Goal: Find specific page/section: Find specific page/section

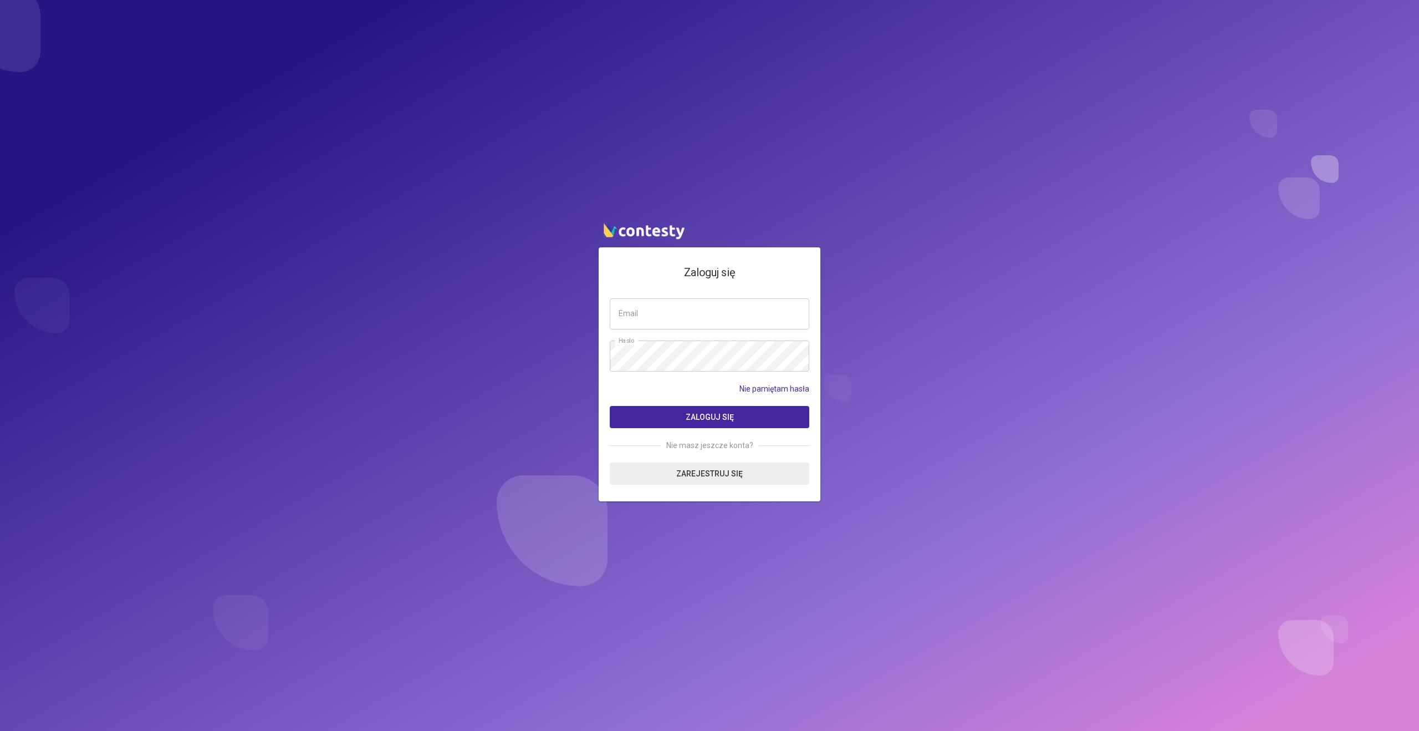
type input "**********"
click at [716, 413] on span "Zaloguj się" at bounding box center [710, 416] width 48 height 9
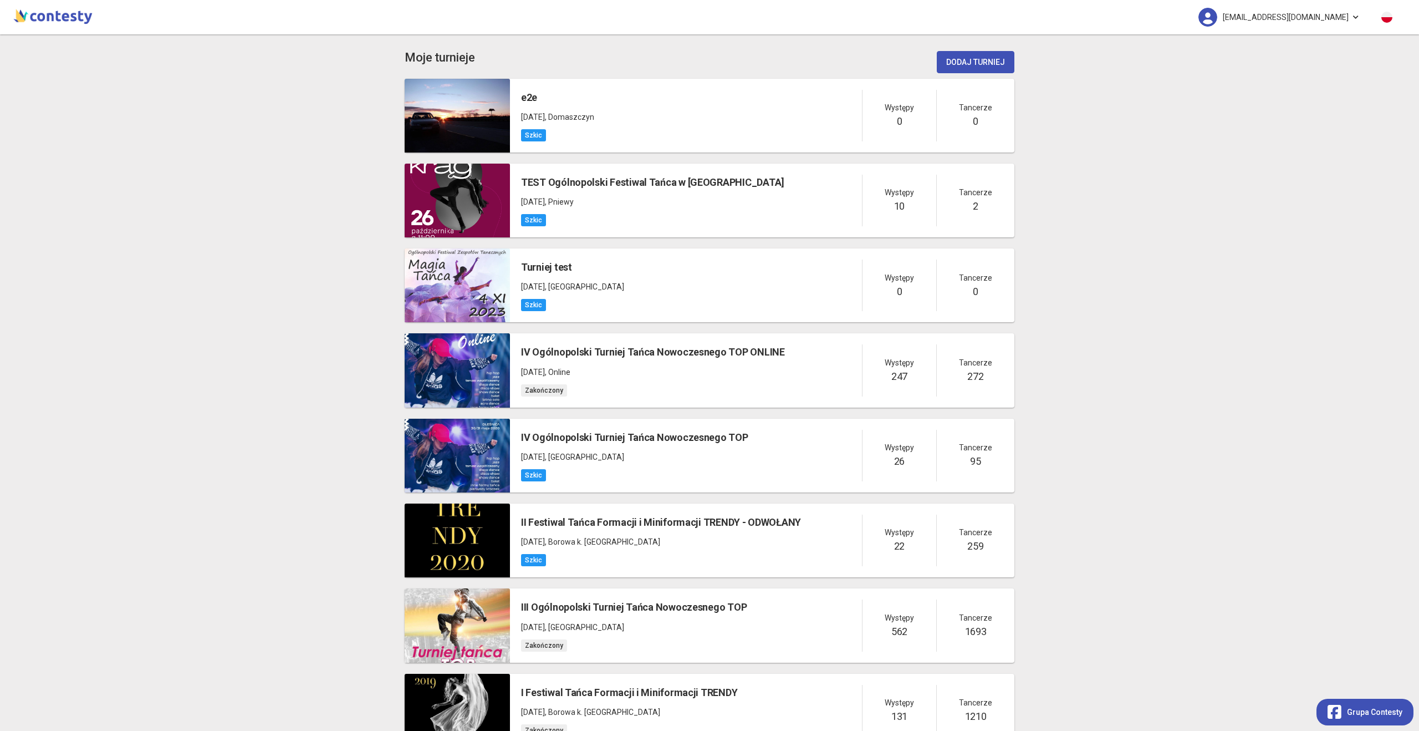
drag, startPoint x: 1309, startPoint y: 13, endPoint x: 1311, endPoint y: 22, distance: 8.6
click at [1309, 13] on span "p4welo@gmail.com" at bounding box center [1286, 17] width 126 height 23
click at [1295, 84] on link "Wyloguj" at bounding box center [1299, 80] width 111 height 21
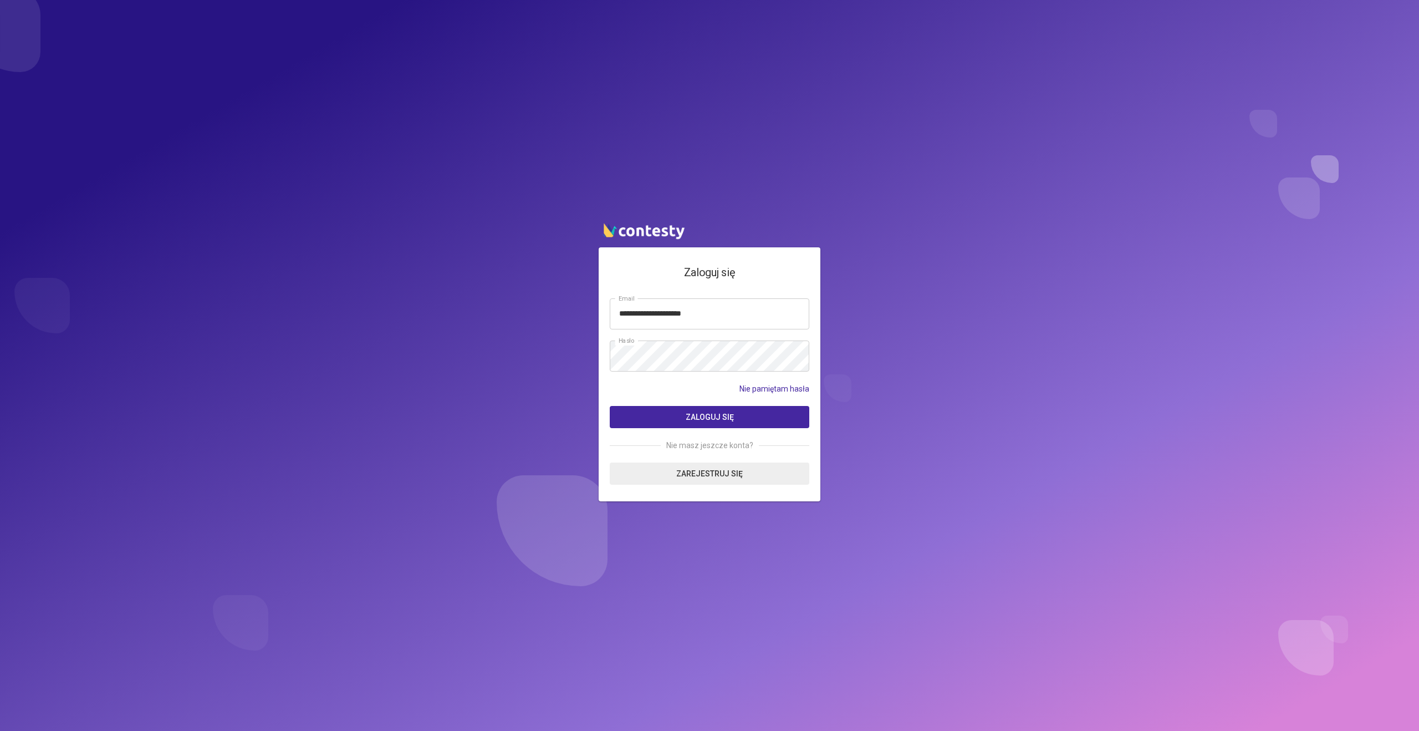
type input "**********"
click at [610, 406] on button "Zaloguj się" at bounding box center [710, 417] width 200 height 22
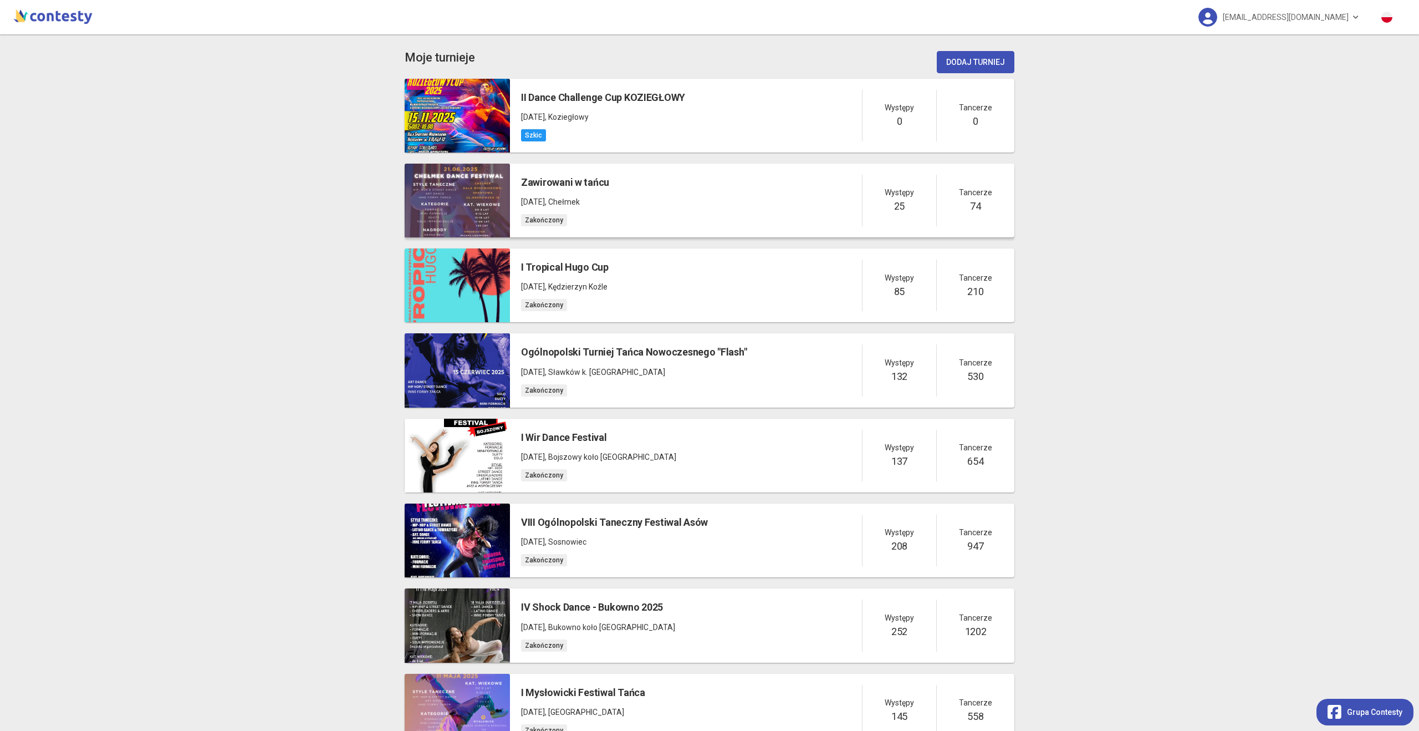
click at [563, 190] on div "Zawirowani w tańcu [DATE] , [GEOGRAPHIC_DATA]" at bounding box center [565, 201] width 88 height 52
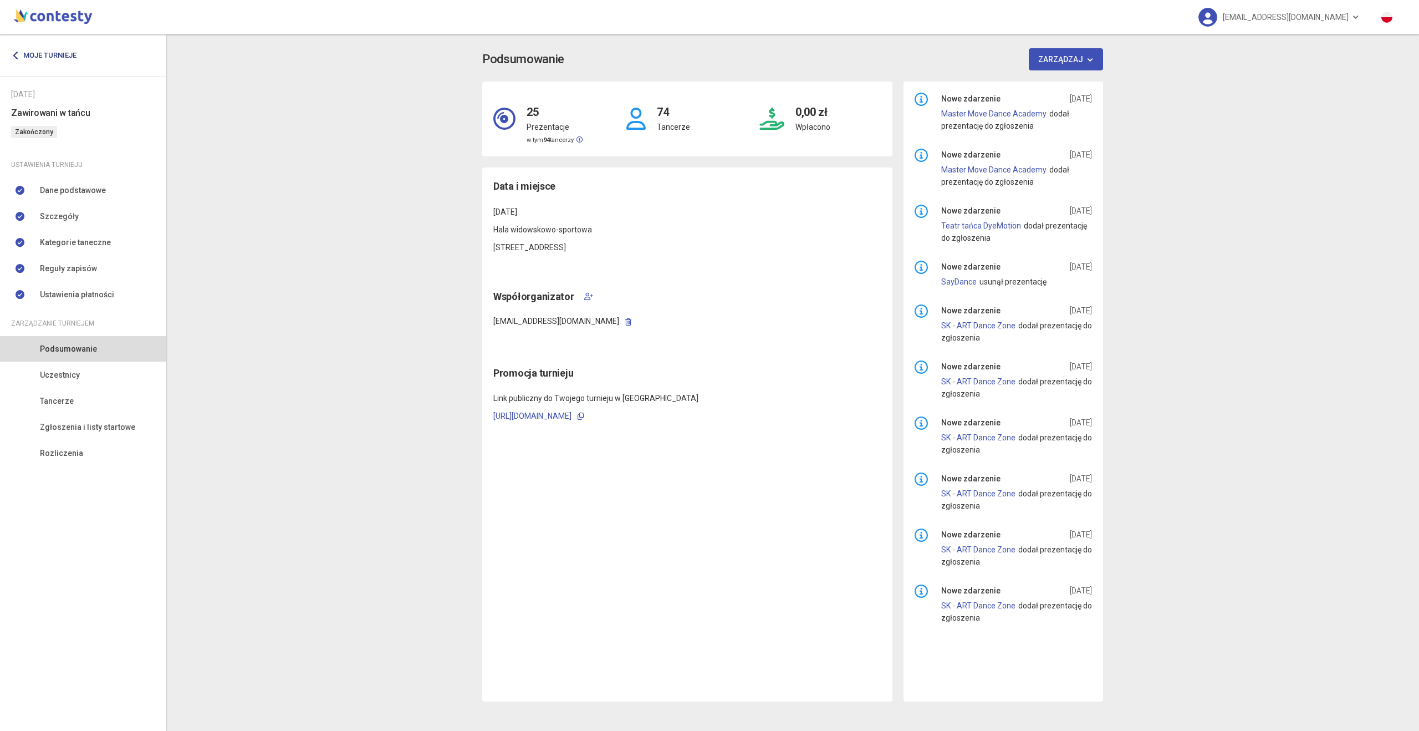
click at [33, 56] on link "Moje turnieje" at bounding box center [48, 55] width 74 height 20
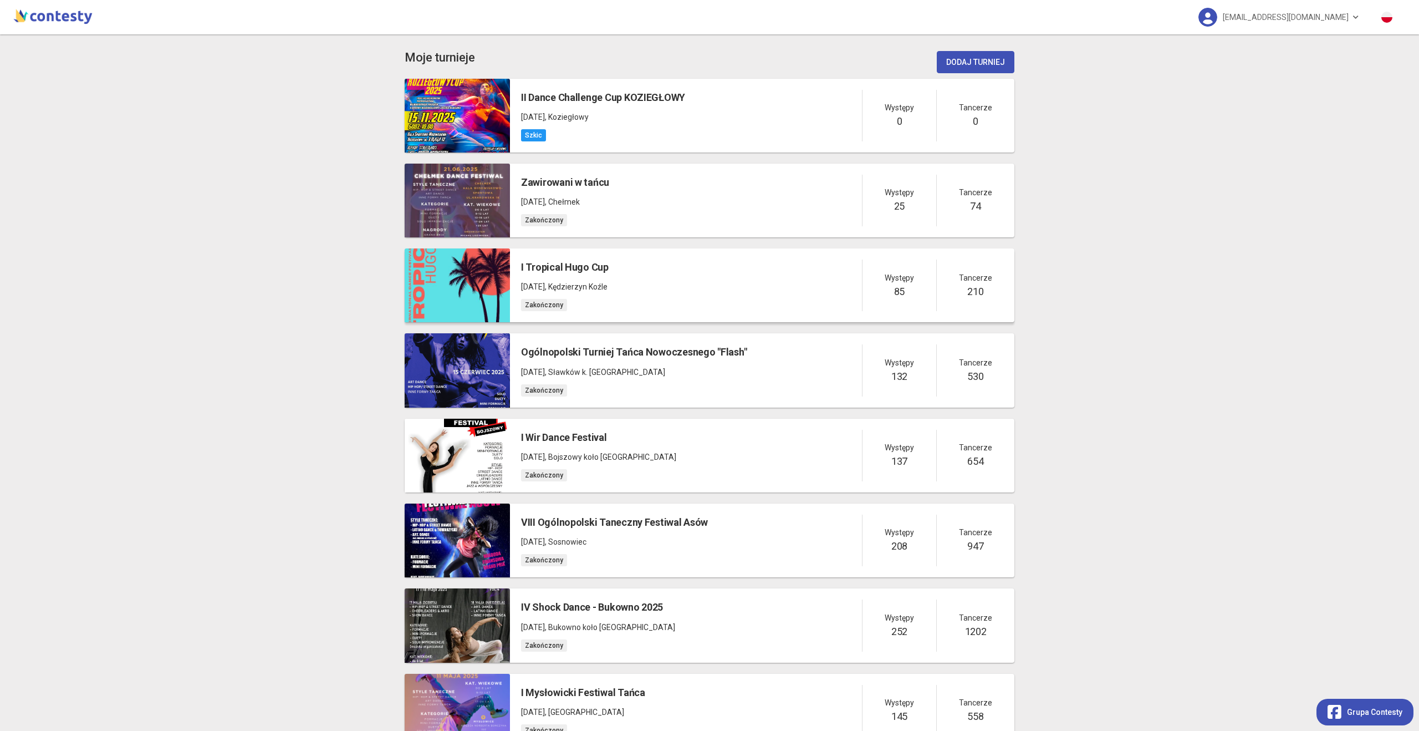
click at [702, 293] on div "I Tropical Hugo Cup [DATE] , Kędzierzyn Koźle Zakończony Występy 85 Tancerze 210" at bounding box center [762, 285] width 504 height 74
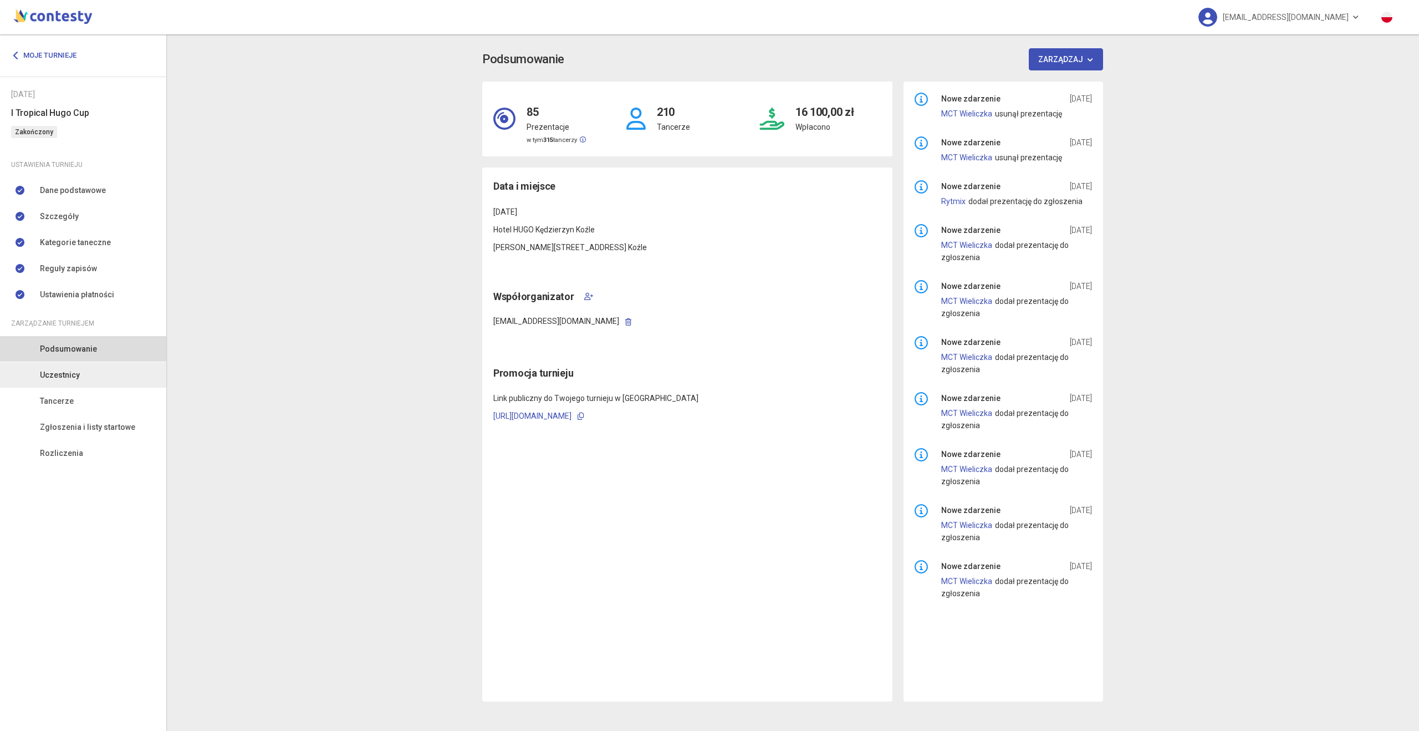
click at [95, 382] on link "Uczestnicy" at bounding box center [83, 374] width 166 height 25
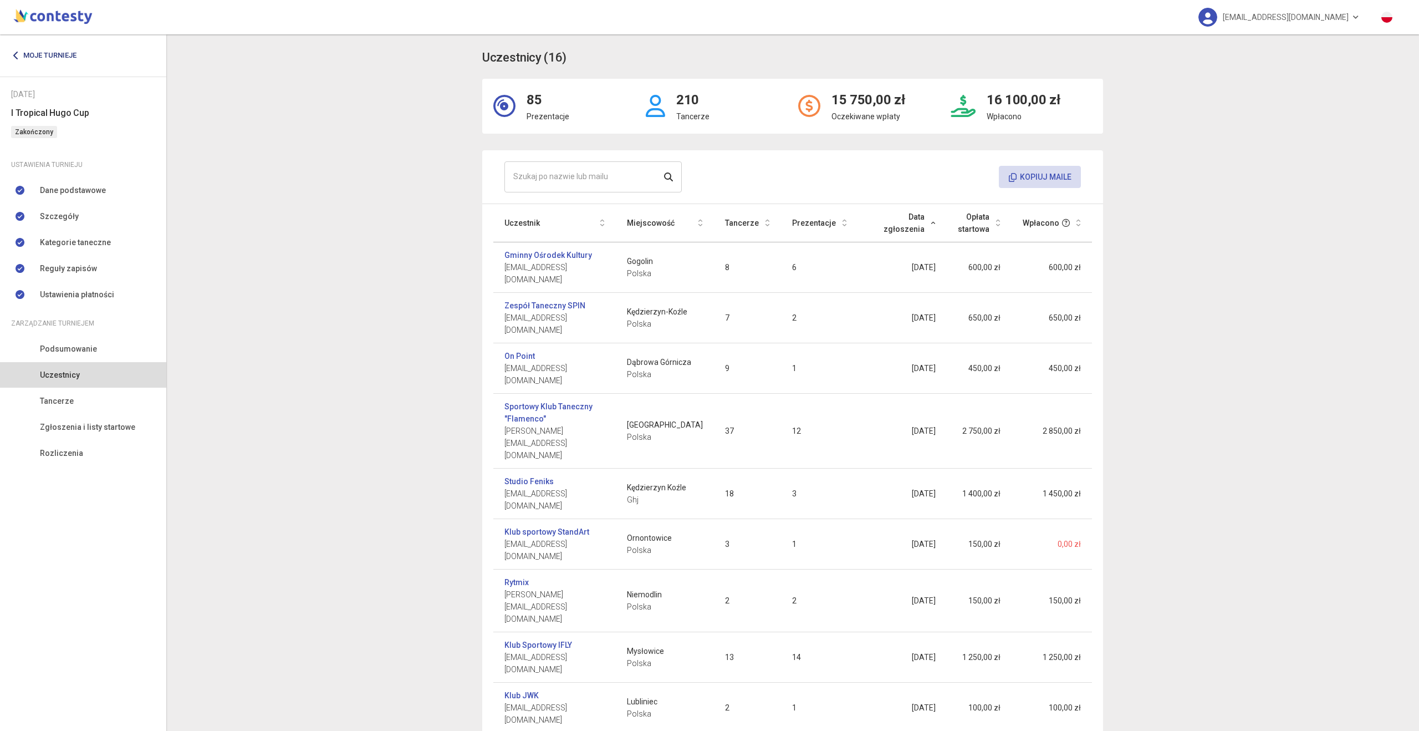
click at [65, 55] on link "Moje turnieje" at bounding box center [48, 55] width 74 height 20
